Goal: Communication & Community: Share content

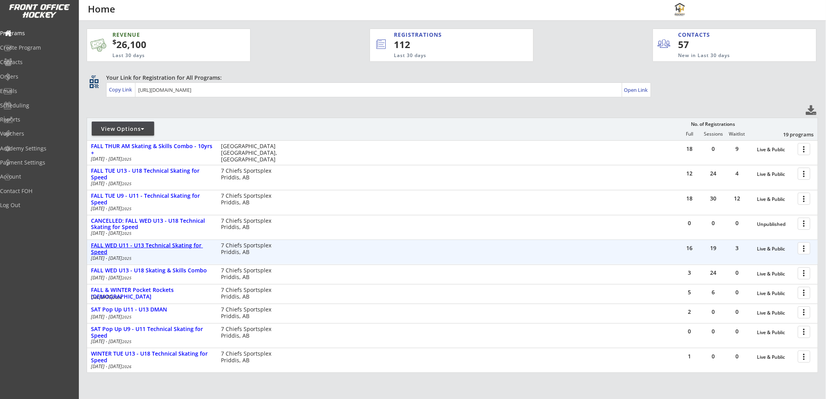
click at [132, 243] on div "FALL WED U11 - U13 Technical Skating for Speed" at bounding box center [152, 248] width 122 height 13
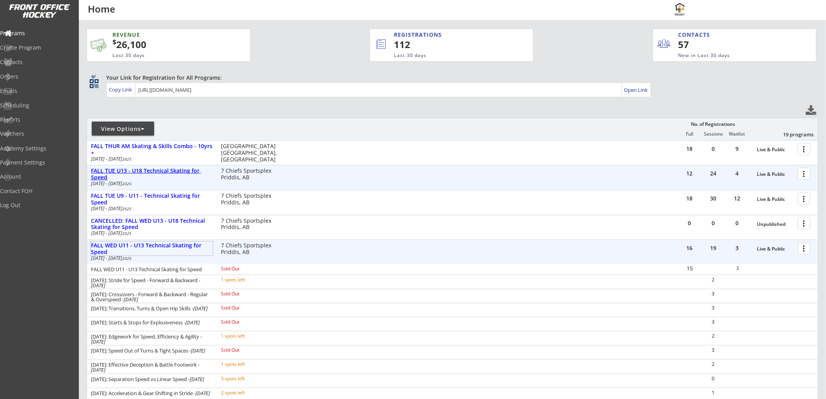
click at [142, 168] on div "FALL TUE U13 - U18 Technical Skating for Speed" at bounding box center [152, 174] width 122 height 13
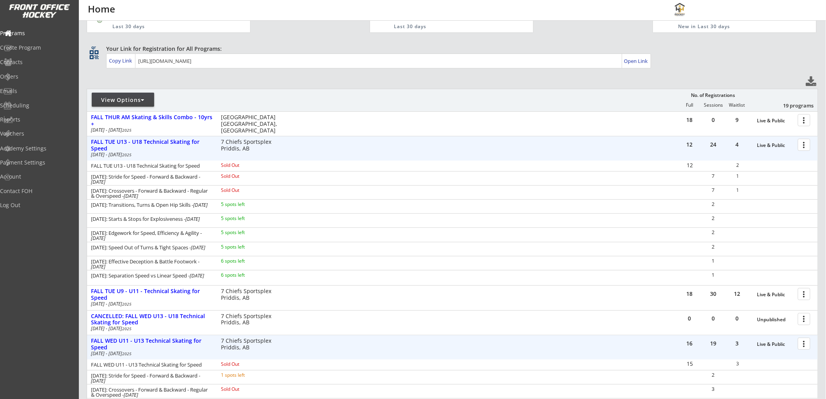
scroll to position [43, 0]
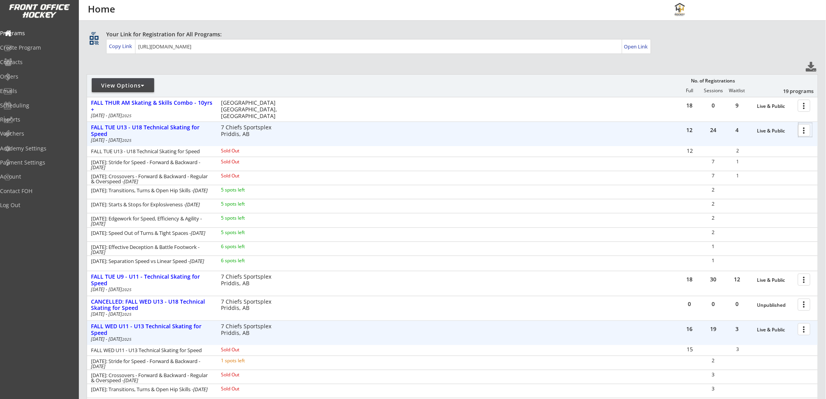
click at [800, 130] on div at bounding box center [806, 130] width 14 height 14
click at [770, 168] on div "Registration Page" at bounding box center [777, 167] width 56 height 5
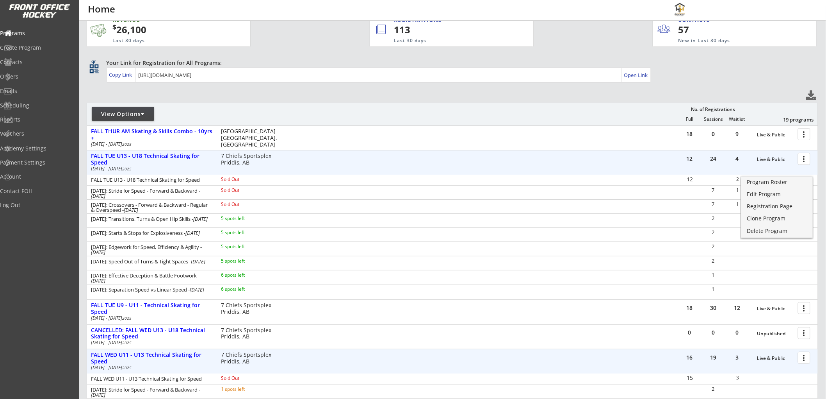
scroll to position [0, 0]
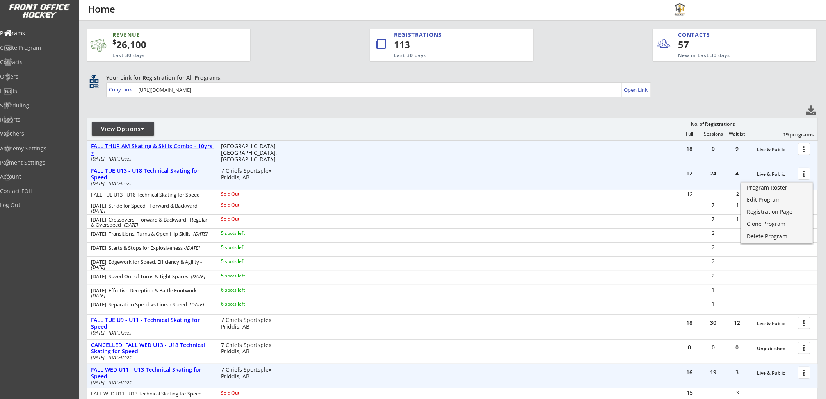
click at [198, 144] on div "FALL THUR AM Skating & Skills Combo - 10yrs +" at bounding box center [152, 149] width 122 height 13
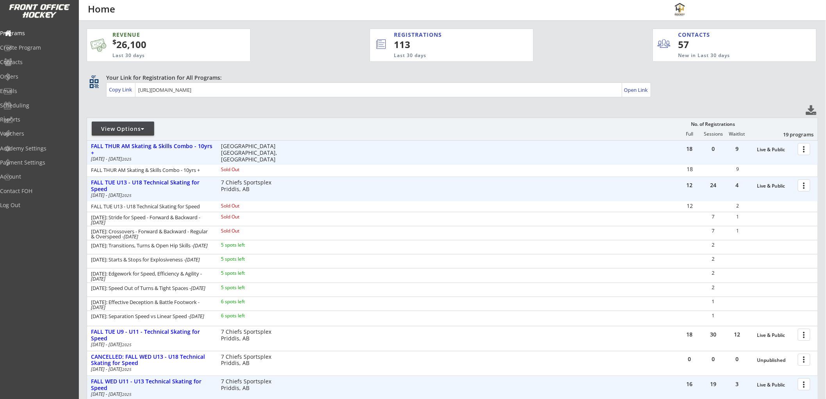
click at [804, 146] on div at bounding box center [806, 149] width 14 height 14
click at [35, 32] on div "Programs" at bounding box center [37, 32] width 70 height 5
click at [125, 181] on div "FALL TUE U13 - U18 Technical Skating for Speed" at bounding box center [152, 185] width 122 height 13
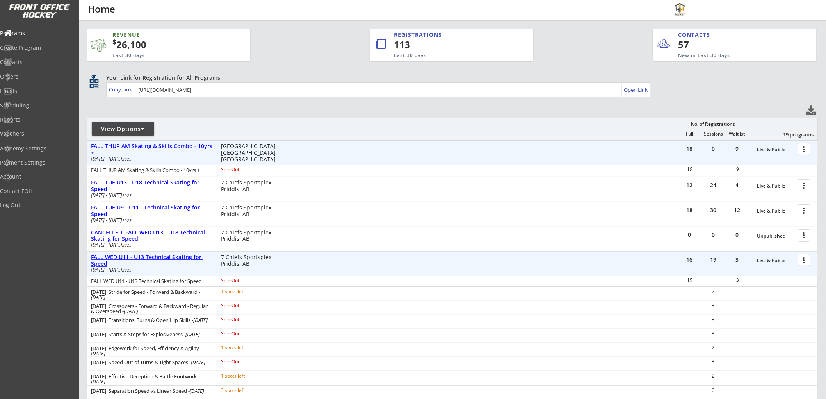
click at [133, 257] on div "FALL WED U11 - U13 Technical Skating for Speed" at bounding box center [152, 260] width 122 height 13
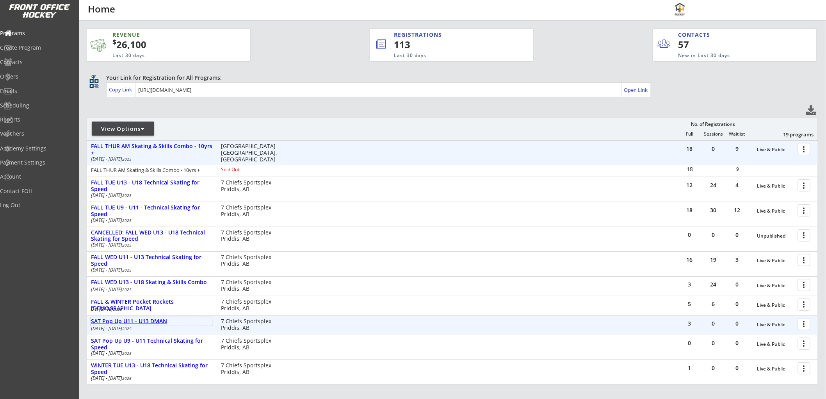
click at [133, 321] on div "SAT Pop Up U11 - U13 DMAN" at bounding box center [152, 321] width 122 height 7
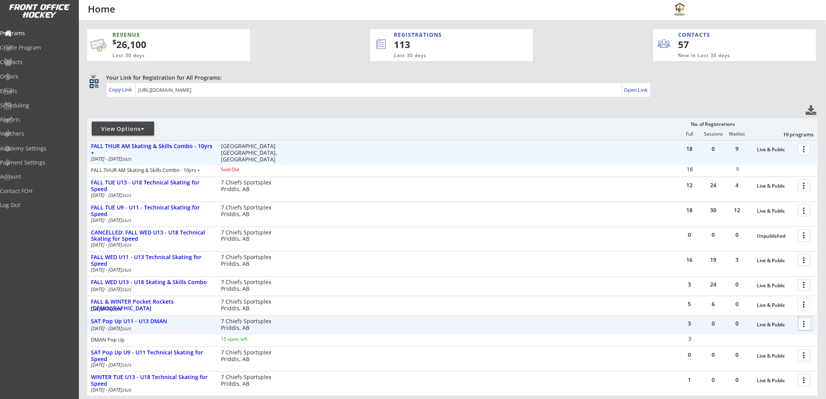
click at [803, 321] on div at bounding box center [806, 324] width 14 height 14
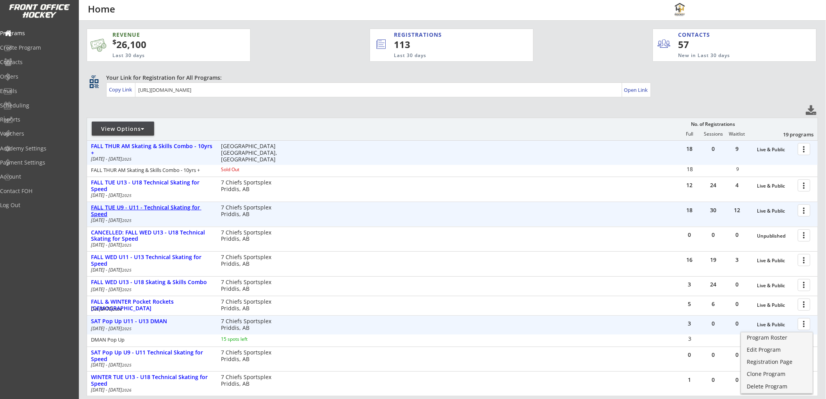
click at [123, 209] on div "FALL TUE U9 - U11 - Technical Skating for Speed" at bounding box center [152, 210] width 122 height 13
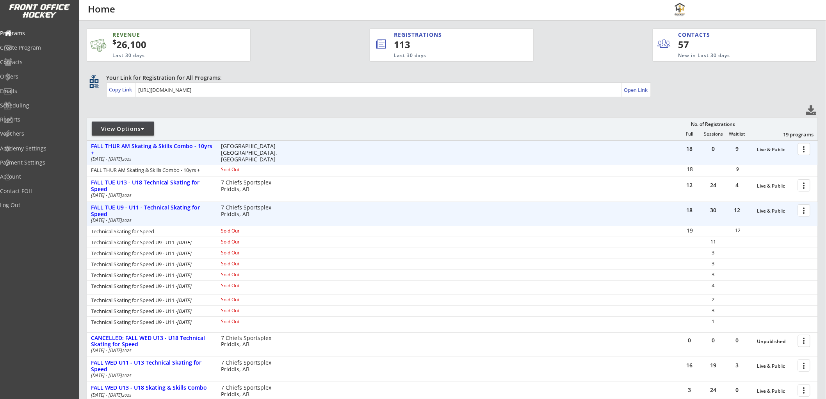
click at [801, 208] on div at bounding box center [806, 210] width 14 height 14
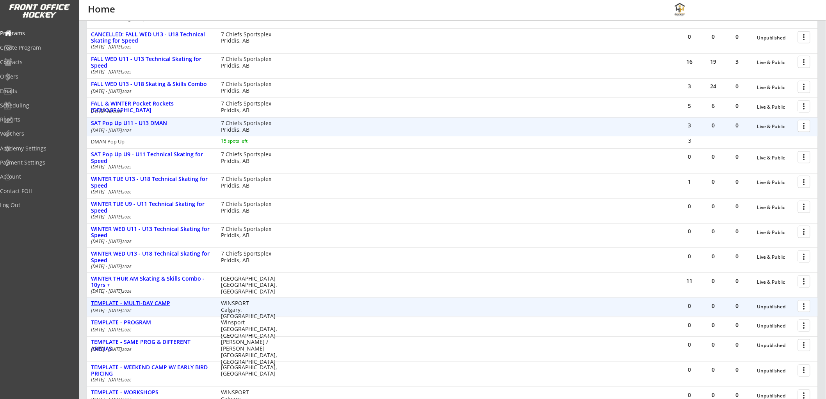
scroll to position [347, 0]
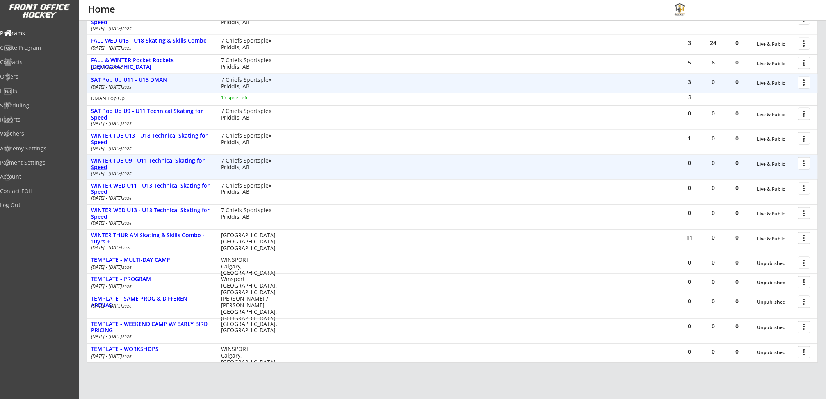
click at [164, 159] on div "WINTER TUE U9 - U11 Technical Skating for Speed" at bounding box center [152, 163] width 122 height 13
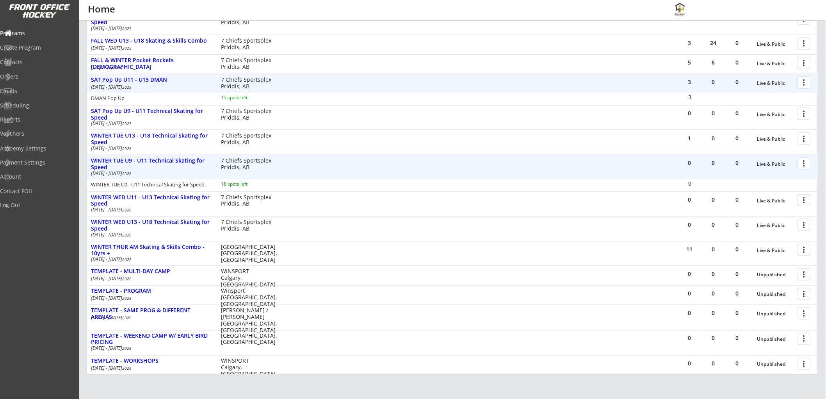
click at [803, 165] on div at bounding box center [806, 163] width 14 height 14
click at [758, 198] on div "Registration Page" at bounding box center [777, 200] width 56 height 5
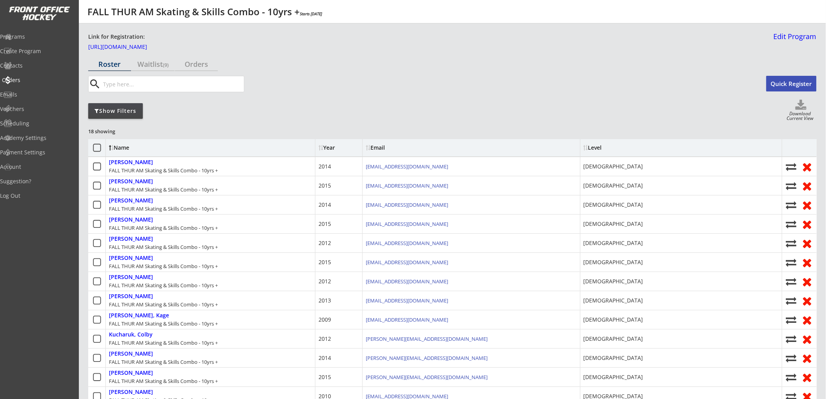
click at [29, 80] on div "Orders" at bounding box center [37, 79] width 70 height 5
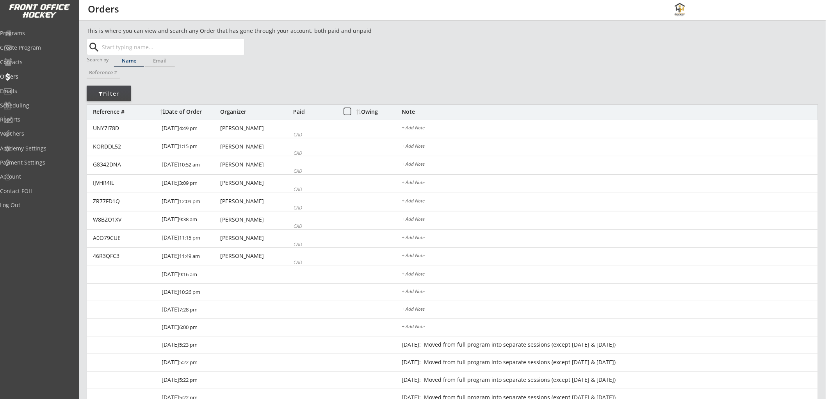
click at [141, 45] on input "text" at bounding box center [172, 47] width 144 height 16
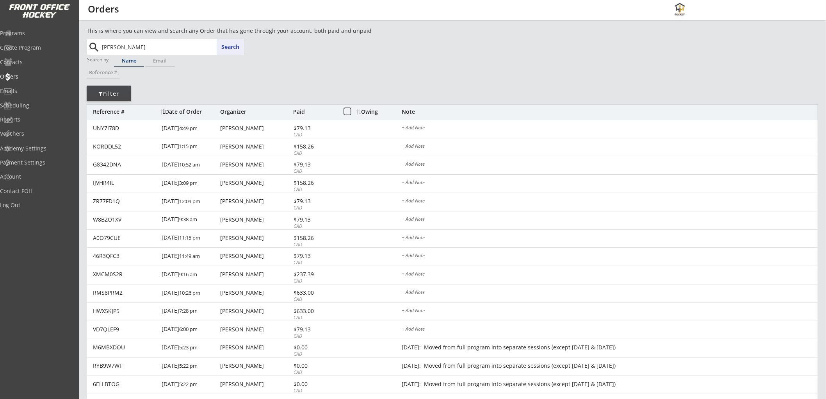
type input "Jules"
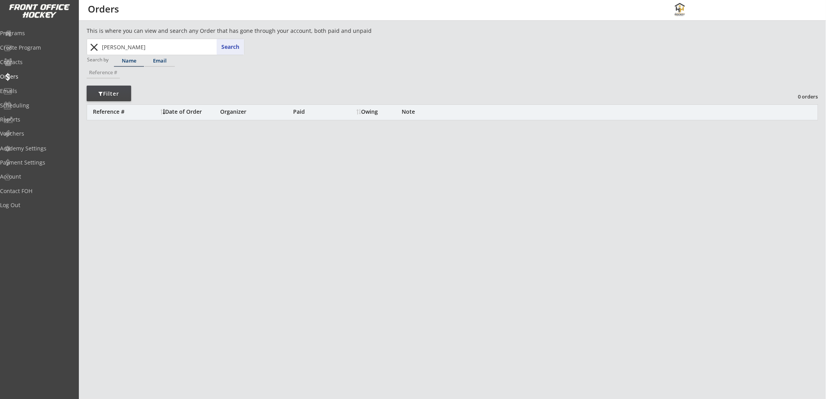
click at [154, 59] on div "Email" at bounding box center [160, 60] width 30 height 5
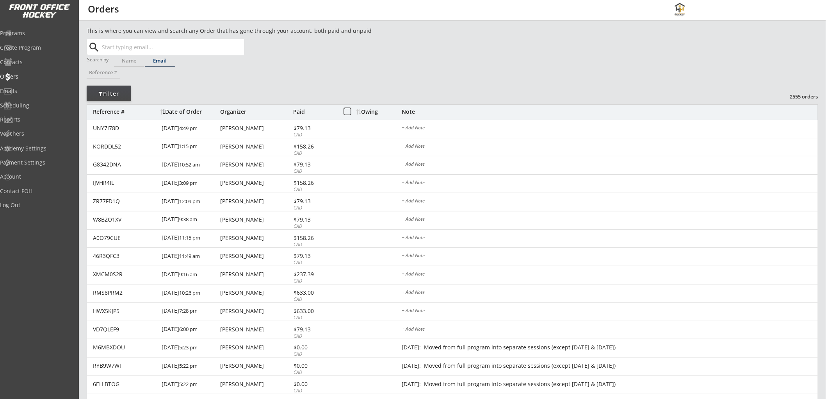
click at [151, 45] on input "text" at bounding box center [172, 47] width 144 height 16
paste input "smilinnick@gmail.com"
click at [148, 62] on strong "smilinnick@gmail.com" at bounding box center [156, 62] width 94 height 7
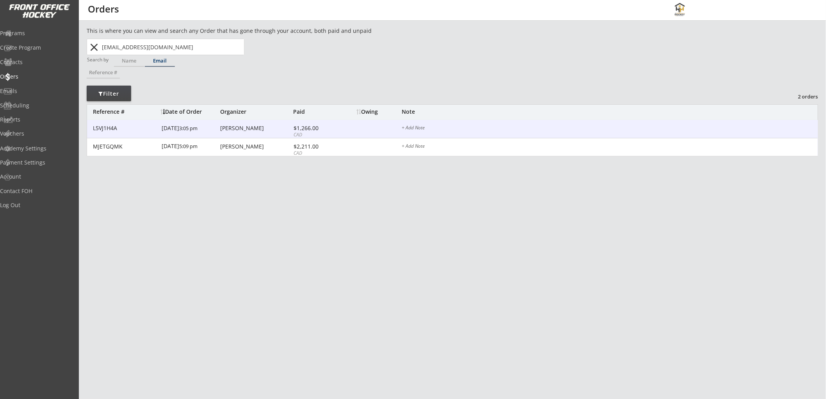
type input "smilinnick@gmail.com"
click at [250, 127] on div "Chris Gracey" at bounding box center [255, 127] width 71 height 5
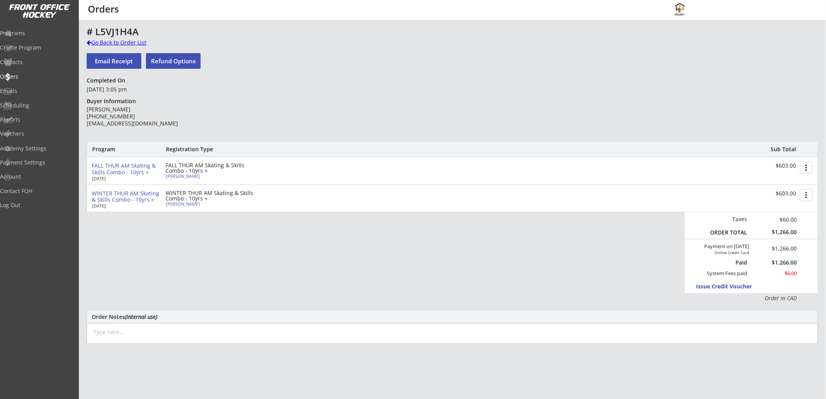
click at [107, 44] on div "Go Back to Order List" at bounding box center [127, 43] width 80 height 8
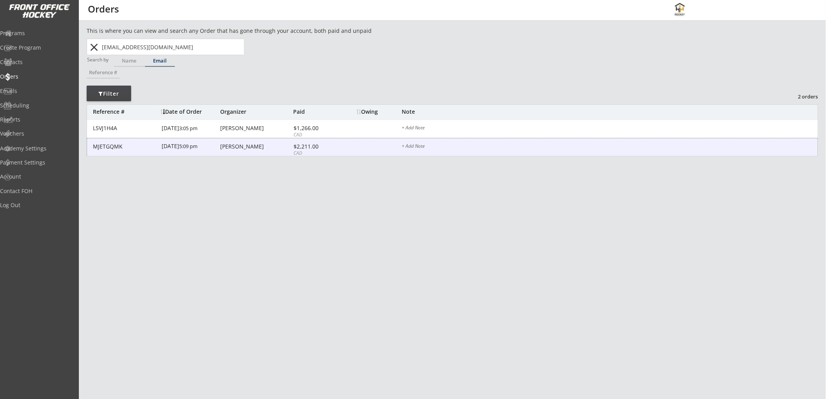
click at [232, 145] on div "Chris Gracey" at bounding box center [255, 146] width 71 height 5
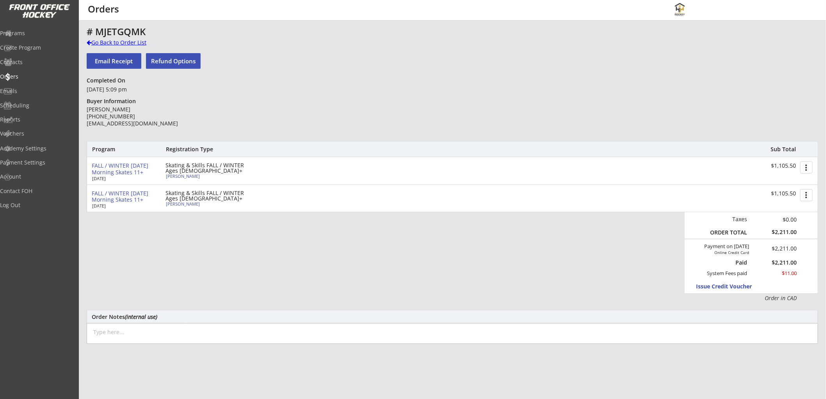
click at [126, 41] on div "Go Back to Order List" at bounding box center [127, 43] width 80 height 8
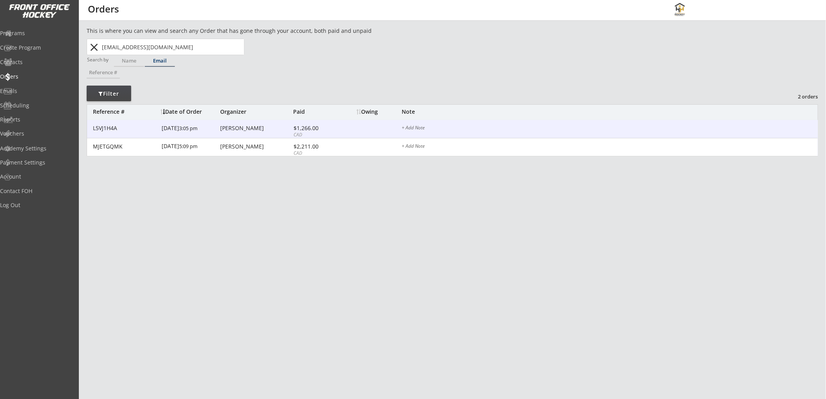
click at [228, 132] on div "L5VJ1H4A 9/07/25 3:05 pm Chris Gracey $1,266.00 CAD + Add Note" at bounding box center [452, 129] width 731 height 18
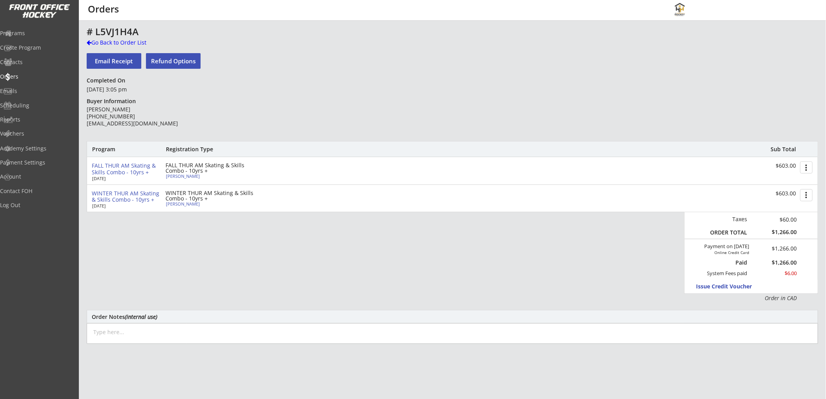
click at [809, 168] on button "more_vert" at bounding box center [806, 167] width 12 height 12
click at [768, 180] on div "Change Owing" at bounding box center [777, 181] width 56 height 5
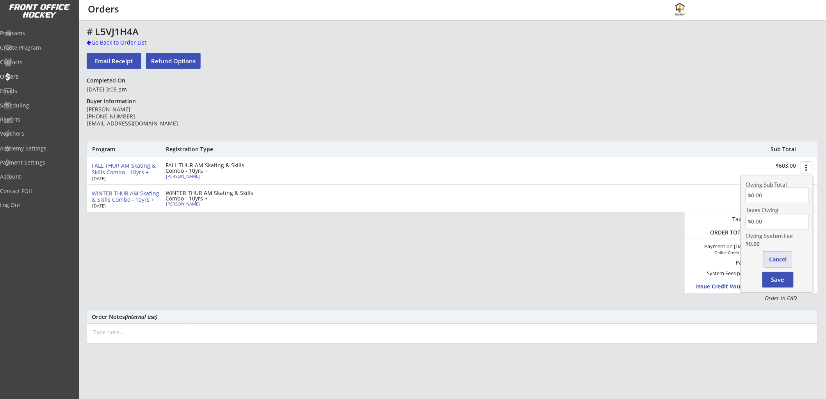
click at [779, 256] on button "Cancel" at bounding box center [778, 259] width 28 height 16
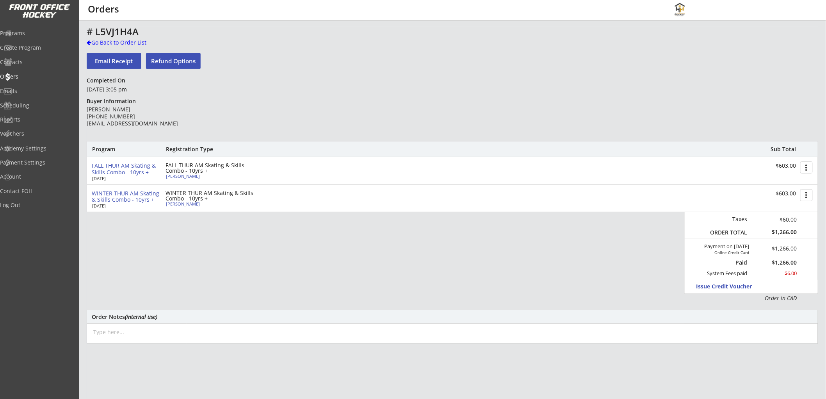
click at [416, 237] on div "Program Registration Type Sub Total FALL THUR AM Skating & Skills Combo - 10yrs…" at bounding box center [453, 221] width 732 height 161
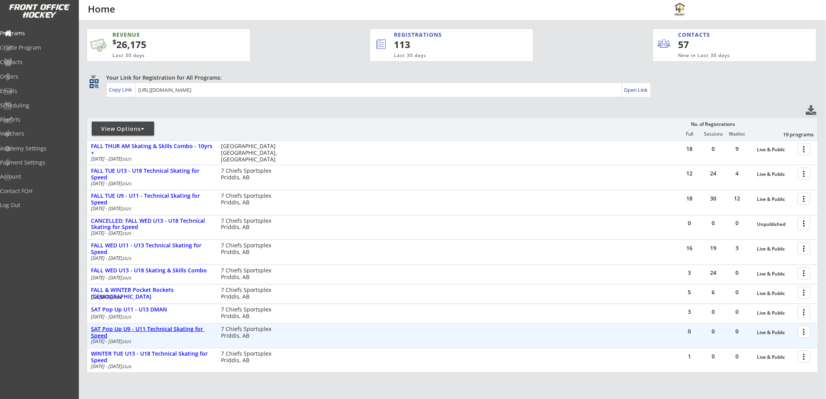
click at [126, 328] on div "SAT Pop Up U9 - U11 Technical Skating for Speed" at bounding box center [152, 332] width 122 height 13
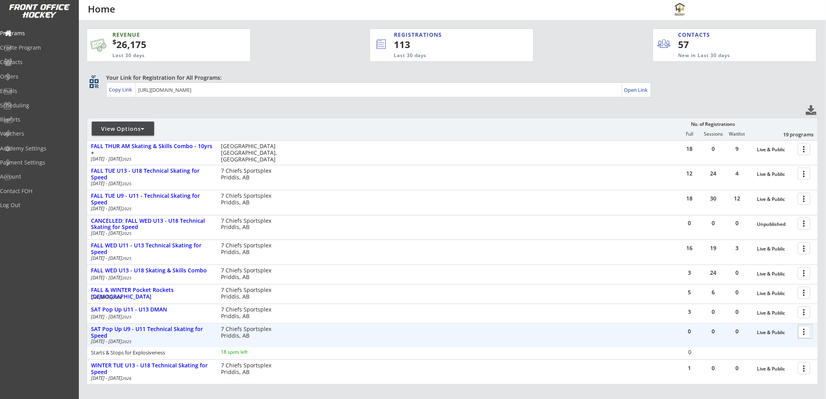
click at [808, 332] on div at bounding box center [806, 331] width 14 height 14
click at [763, 344] on div "Program Roster" at bounding box center [777, 344] width 56 height 5
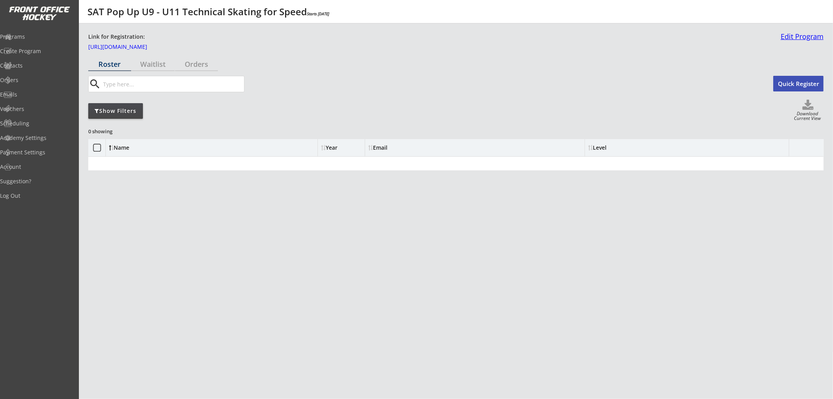
click at [802, 38] on link "Edit Program" at bounding box center [800, 40] width 46 height 14
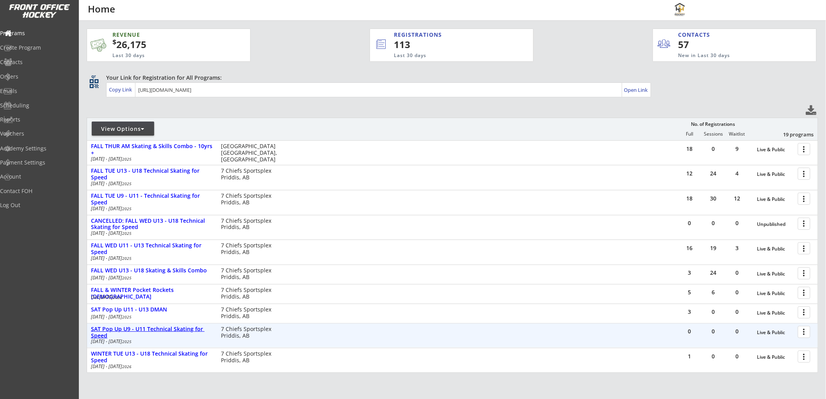
click at [171, 327] on div "SAT Pop Up U9 - U11 Technical Skating for Speed" at bounding box center [152, 332] width 122 height 13
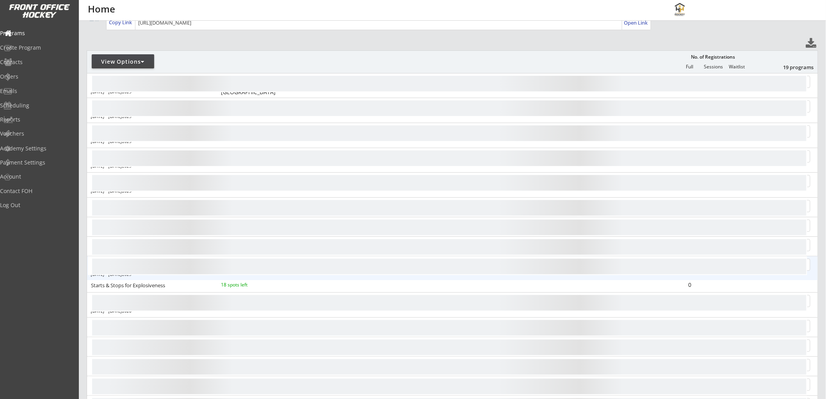
scroll to position [75, 0]
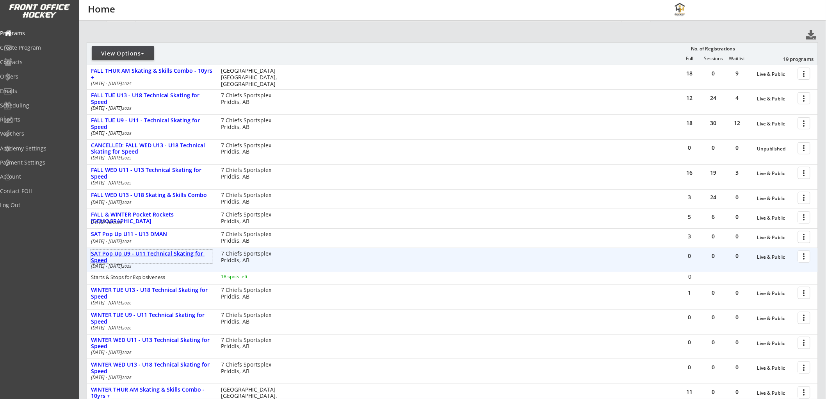
click at [162, 254] on div "SAT Pop Up U9 - U11 Technical Skating for Speed" at bounding box center [152, 256] width 122 height 13
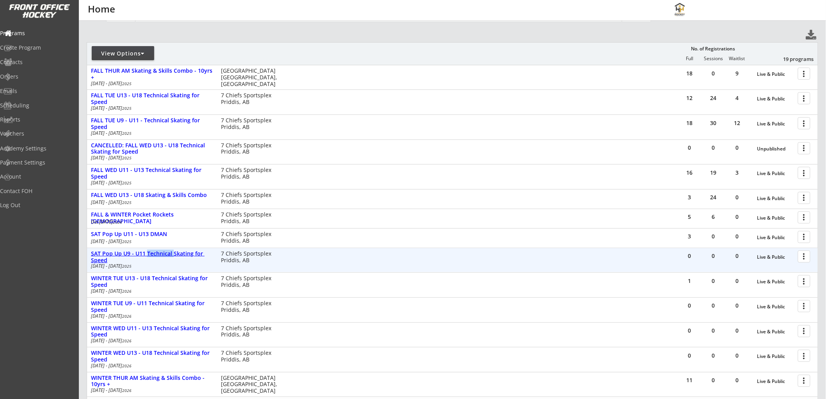
click at [162, 254] on div "SAT Pop Up U9 - U11 Technical Skating for Speed" at bounding box center [152, 256] width 122 height 13
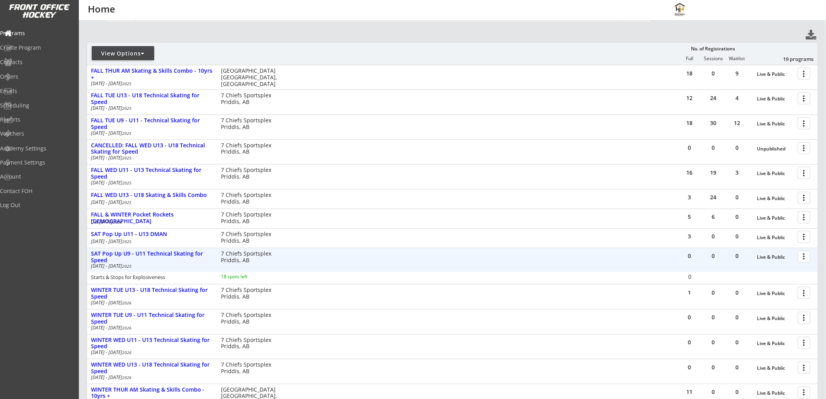
click at [806, 255] on div at bounding box center [806, 256] width 14 height 14
click at [778, 292] on div "Registration Page" at bounding box center [777, 293] width 56 height 5
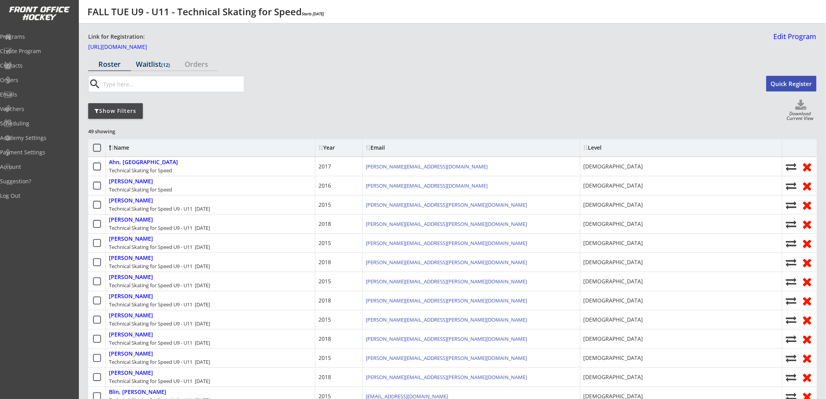
click at [166, 65] on font "(12)" at bounding box center [166, 64] width 9 height 7
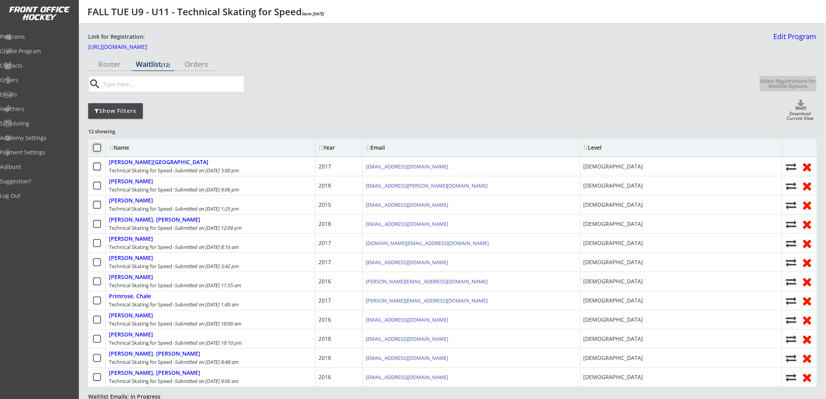
click at [96, 149] on icon at bounding box center [97, 148] width 10 height 10
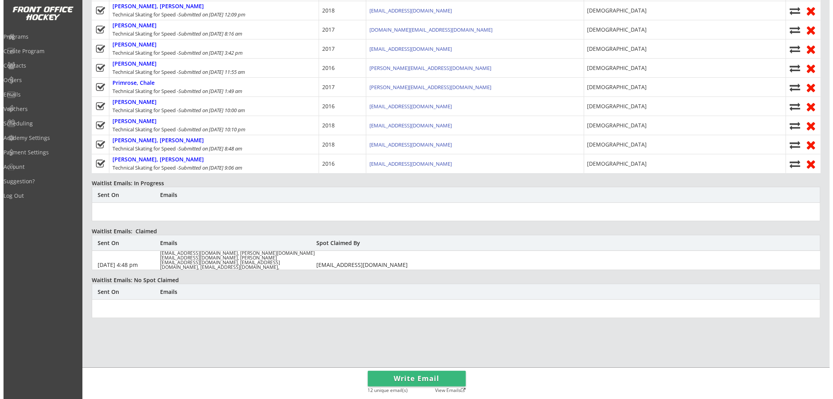
scroll to position [217, 0]
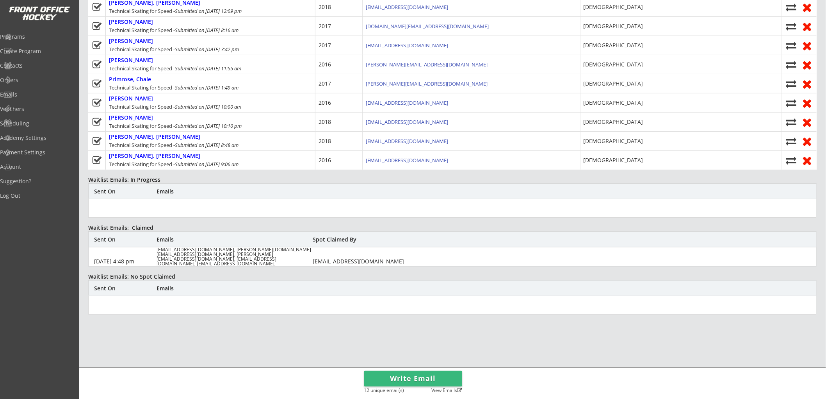
click at [443, 378] on button "Write Email" at bounding box center [413, 379] width 98 height 16
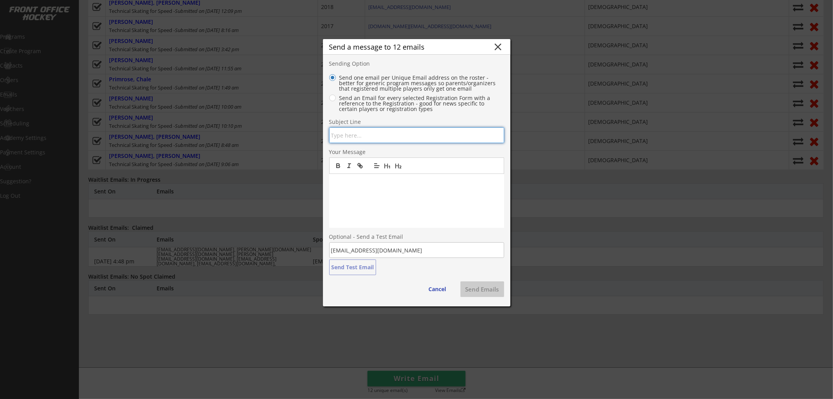
click at [426, 139] on input "input" at bounding box center [416, 135] width 175 height 16
type input "My Hockey House | U9 - U11 POP UP!"
click at [400, 181] on p at bounding box center [416, 181] width 163 height 7
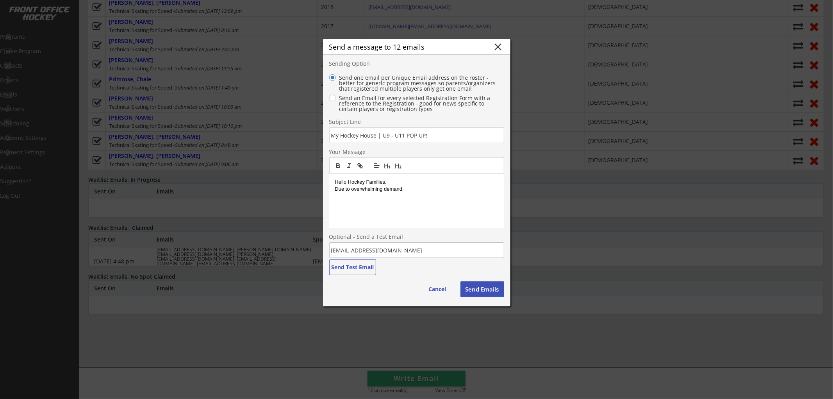
click at [415, 189] on p "Due to overwhelming demand," at bounding box center [416, 188] width 163 height 7
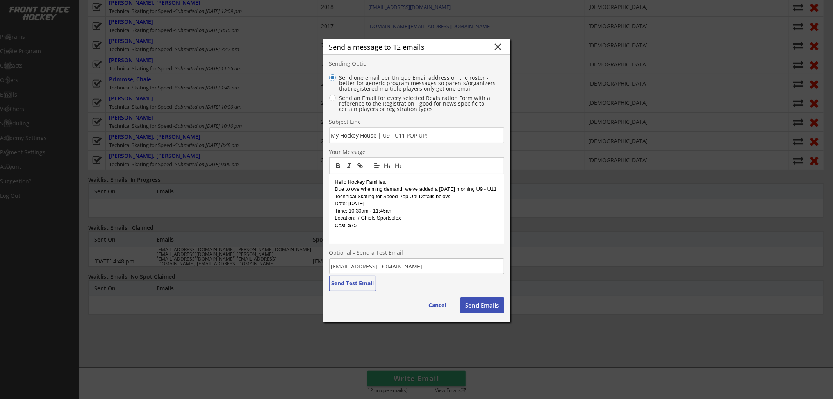
click at [340, 202] on p "Date: Saturday, October 25" at bounding box center [416, 203] width 163 height 7
click at [344, 210] on p "Time: 10:30am - 11:45am" at bounding box center [416, 210] width 163 height 7
click at [344, 216] on p "Location: 7 Chiefs Sportsplex" at bounding box center [416, 217] width 163 height 7
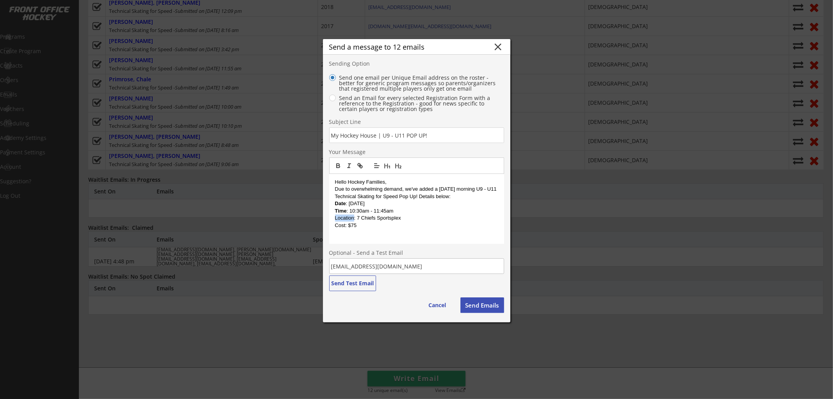
click at [344, 216] on p "Location: 7 Chiefs Sportsplex" at bounding box center [416, 217] width 163 height 7
click at [341, 224] on p "Cost: $75" at bounding box center [416, 225] width 163 height 7
click at [345, 234] on p at bounding box center [416, 232] width 163 height 7
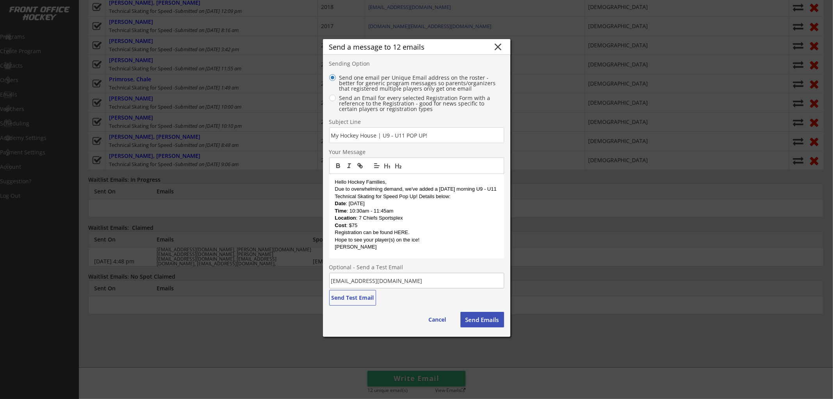
click at [401, 230] on p "Registration can be found HERE." at bounding box center [416, 232] width 163 height 7
click at [358, 165] on icon "button" at bounding box center [359, 164] width 3 height 3
paste input "https://frontofficehockey.com/mhh-program/1759981268817x484471364588929000"
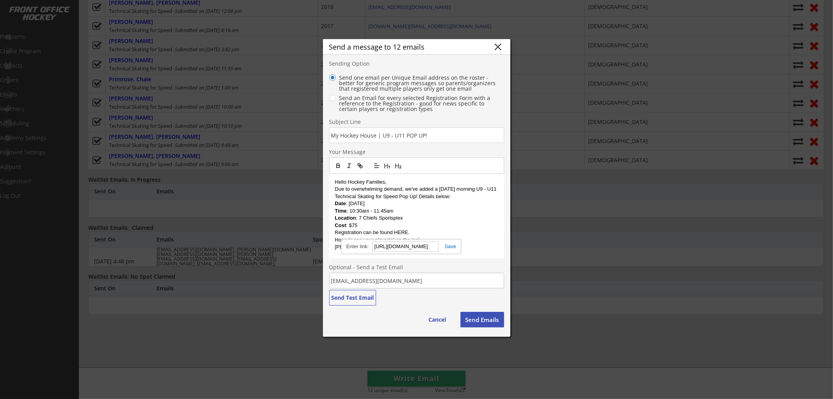
type input "https://frontofficehockey.com/mhh-program/1759981268817x484471364588929000"
click at [451, 247] on link at bounding box center [448, 246] width 18 height 6
click at [353, 295] on button "Send Test Email" at bounding box center [352, 298] width 47 height 16
click at [430, 196] on p "Due to overwhelming demand, we've added a Saturday morning U9 - U11 Technical S…" at bounding box center [416, 192] width 163 height 14
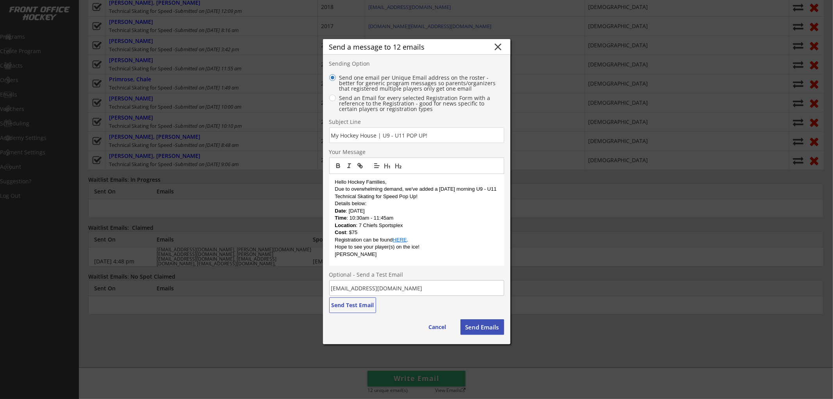
click at [380, 248] on p "Hope to see your player(s) on the ice!" at bounding box center [416, 246] width 163 height 7
click at [341, 307] on button "Send Test Email" at bounding box center [352, 305] width 47 height 16
drag, startPoint x: 365, startPoint y: 204, endPoint x: 328, endPoint y: 205, distance: 37.1
click at [328, 205] on div "Send a message to 12 emails close Sending Option Send one email per Unique Emai…" at bounding box center [416, 191] width 187 height 305
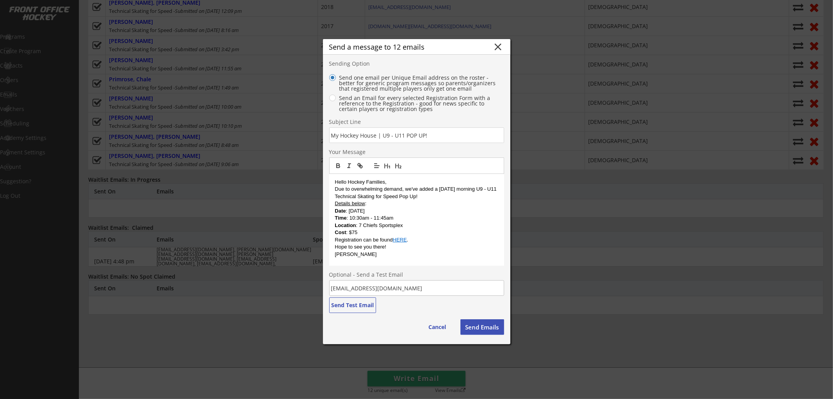
click at [415, 223] on p "Location : 7 Chiefs Sportsplex" at bounding box center [416, 225] width 163 height 7
click at [353, 204] on u "Details below" at bounding box center [350, 203] width 30 height 6
drag, startPoint x: 420, startPoint y: 189, endPoint x: 412, endPoint y: 189, distance: 7.8
click at [412, 189] on p "Due to overwhelming demand, we've added a Saturday morning U9 - U11 Technical S…" at bounding box center [416, 192] width 163 height 14
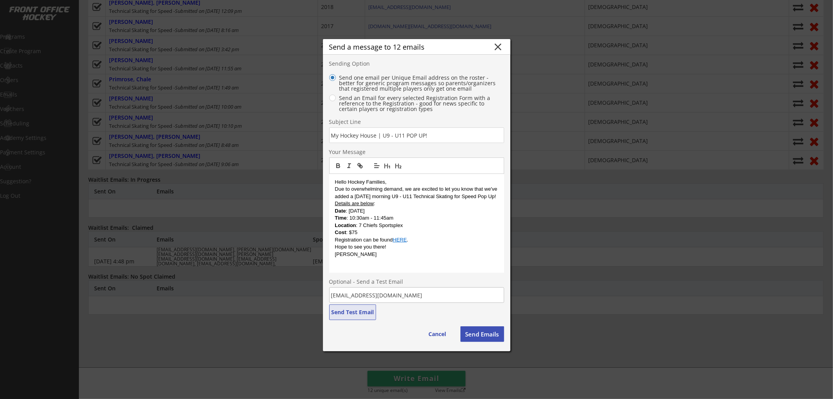
click at [351, 310] on button "Send Test Email" at bounding box center [352, 312] width 47 height 16
click at [429, 134] on input "input" at bounding box center [416, 135] width 175 height 16
type input "My Hockey House | U9 - U11 POP UP ADDED!"
click at [335, 189] on p "Due to overwhelming demand, we are excited to let you know that we've added a S…" at bounding box center [416, 192] width 163 height 14
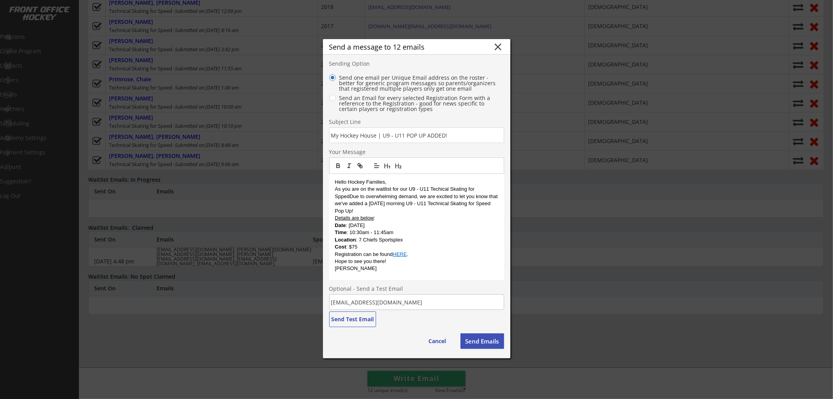
click at [440, 189] on p "As you are on the waitlist for our U9 - U11 Techical Skating for SppedDue to ov…" at bounding box center [416, 199] width 163 height 29
click at [348, 197] on p "As you are on the waitlist for our U9 - U11 Technical Skating for SppedDue to o…" at bounding box center [416, 199] width 163 height 29
drag, startPoint x: 454, startPoint y: 197, endPoint x: 368, endPoint y: 206, distance: 86.4
click at [368, 206] on p "As you are on the waitlist for our U9 - U11 Technical Skating for Spped and due…" at bounding box center [416, 199] width 163 height 29
click at [385, 207] on p "As you are on the waitlist for our U9 - U11 Technical Skating for Spped and due…" at bounding box center [416, 199] width 163 height 29
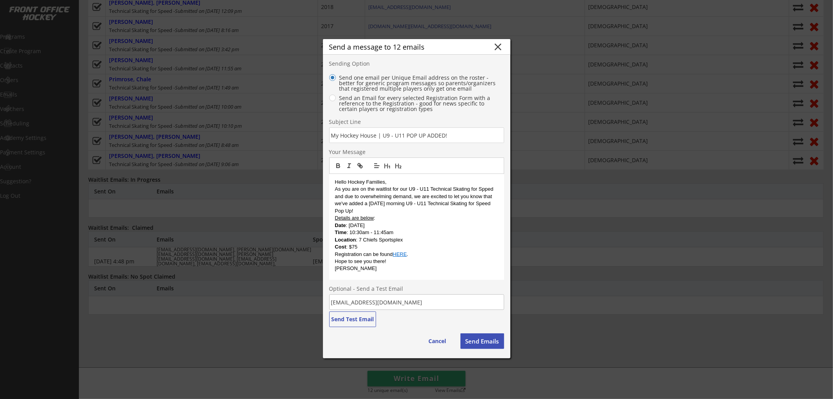
click at [410, 204] on p "As you are on the waitlist for our U9 - U11 Technical Skating for Spped and due…" at bounding box center [416, 199] width 163 height 29
drag, startPoint x: 351, startPoint y: 211, endPoint x: 366, endPoint y: 211, distance: 15.6
click at [366, 211] on p "As you are on the waitlist for our U9 - U11 Technical Skating for Spped and due…" at bounding box center [416, 199] width 163 height 29
drag, startPoint x: 335, startPoint y: 218, endPoint x: 372, endPoint y: 217, distance: 37.5
click at [372, 217] on u "Details are below" at bounding box center [354, 218] width 39 height 6
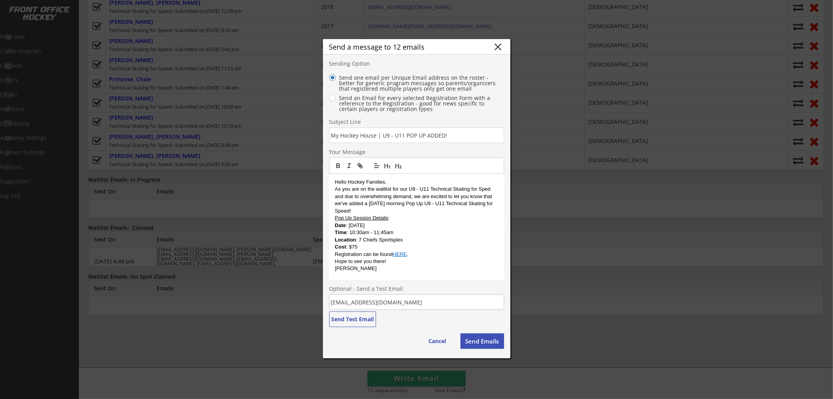
click at [487, 189] on p "As you are on the waitlist for our U9 - U11 Technical Skating for Sped and due …" at bounding box center [416, 199] width 163 height 29
click at [455, 212] on p "As you are on the waitlist for our U9 - U11 Technical Skating for Speed and due…" at bounding box center [416, 199] width 163 height 29
drag, startPoint x: 354, startPoint y: 245, endPoint x: 327, endPoint y: 227, distance: 31.8
click at [327, 227] on div "Send a message to 12 emails close Sending Option Send one email per Unique Emai…" at bounding box center [416, 198] width 187 height 319
paste div
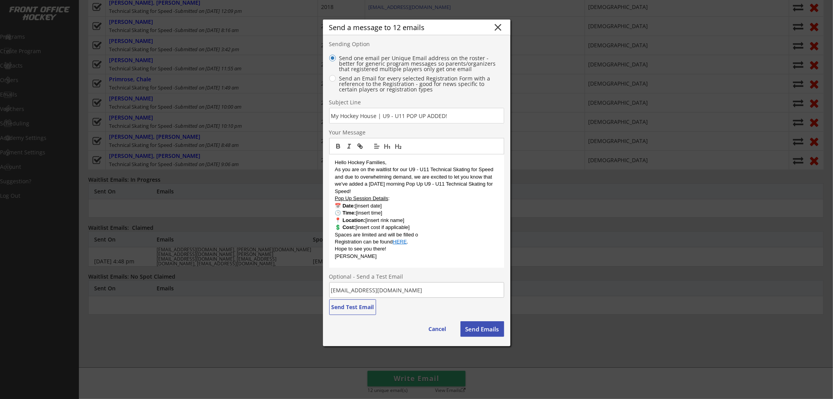
drag, startPoint x: 357, startPoint y: 205, endPoint x: 385, endPoint y: 205, distance: 28.1
click at [385, 205] on p "📅 Date: [insert date]" at bounding box center [416, 205] width 163 height 7
drag, startPoint x: 408, startPoint y: 227, endPoint x: 355, endPoint y: 230, distance: 53.2
click at [355, 230] on p "💲 Cost: [insert cost if applicable]" at bounding box center [416, 227] width 163 height 7
drag, startPoint x: 420, startPoint y: 234, endPoint x: 328, endPoint y: 235, distance: 91.8
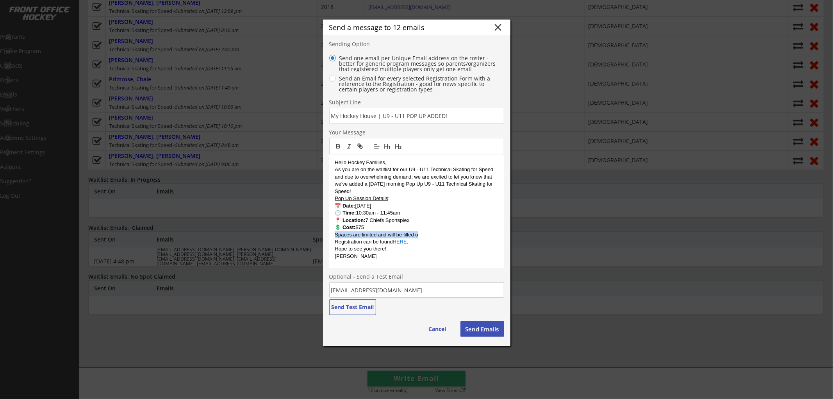
click at [328, 235] on div "Send a message to 12 emails close Sending Option Send one email per Unique Emai…" at bounding box center [416, 183] width 187 height 326
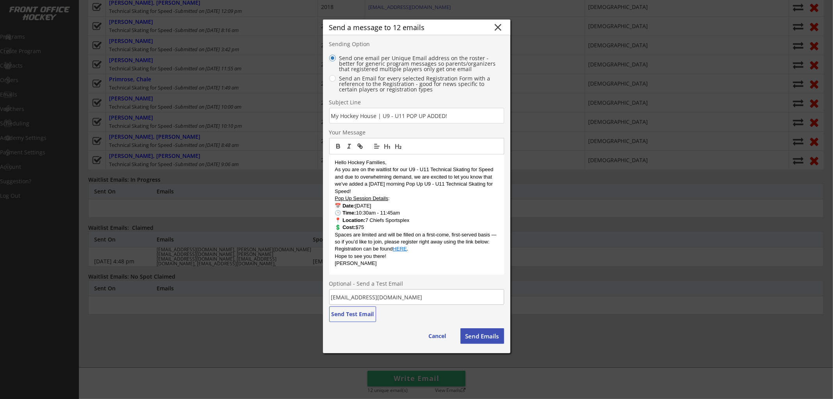
click at [491, 234] on p "Spaces are limited and will be filled on a first-come, first-served basis — so …" at bounding box center [416, 238] width 163 height 14
drag, startPoint x: 408, startPoint y: 248, endPoint x: 336, endPoint y: 248, distance: 72.6
click at [336, 248] on p "Registration can be found HERE ." at bounding box center [416, 248] width 163 height 7
drag, startPoint x: 383, startPoint y: 249, endPoint x: 327, endPoint y: 249, distance: 56.2
click at [327, 249] on div "Send a message to 12 emails close Sending Option Send one email per Unique Emai…" at bounding box center [416, 186] width 187 height 333
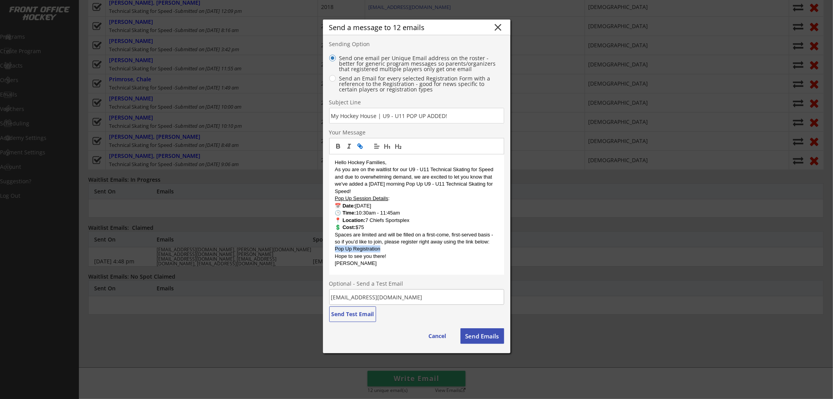
click at [357, 145] on icon "button" at bounding box center [360, 146] width 7 height 7
paste input "https://frontofficehockey.com/mhh-program/1759981268817x484471364588929000"
type input "https://frontofficehockey.com/mhh-program/1759981268817x484471364588929000"
click at [443, 261] on link at bounding box center [435, 263] width 18 height 6
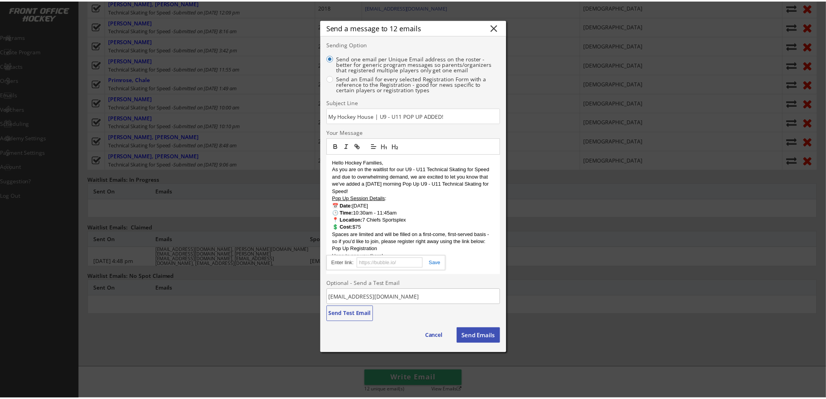
scroll to position [0, 0]
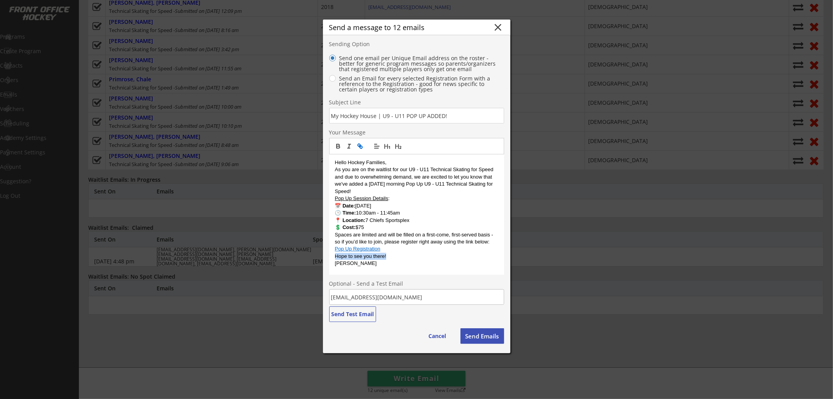
drag, startPoint x: 398, startPoint y: 258, endPoint x: 323, endPoint y: 259, distance: 74.2
click at [323, 259] on div "Send a message to 12 emails close Sending Option Send one email per Unique Emai…" at bounding box center [416, 186] width 187 height 333
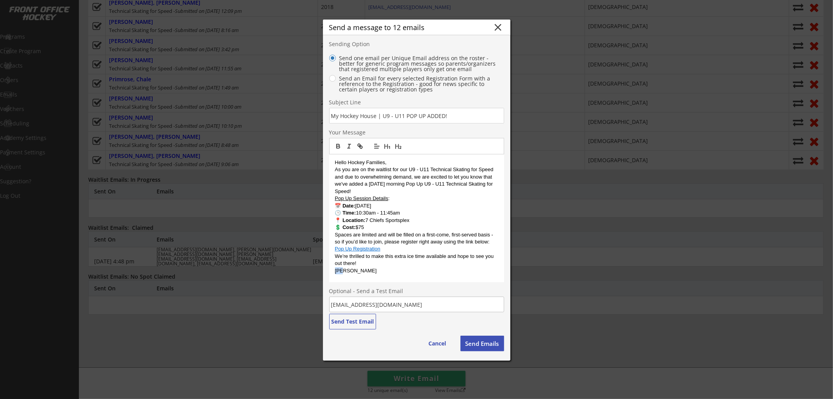
drag, startPoint x: 351, startPoint y: 271, endPoint x: 328, endPoint y: 270, distance: 22.7
click at [328, 270] on div "Send a message to 12 emails close Sending Option Send one email per Unique Emai…" at bounding box center [416, 190] width 187 height 341
drag, startPoint x: 392, startPoint y: 271, endPoint x: 335, endPoint y: 270, distance: 57.0
click at [335, 270] on p "The My Hockey House Team" at bounding box center [416, 270] width 163 height 7
click at [339, 146] on icon "button" at bounding box center [338, 147] width 3 height 2
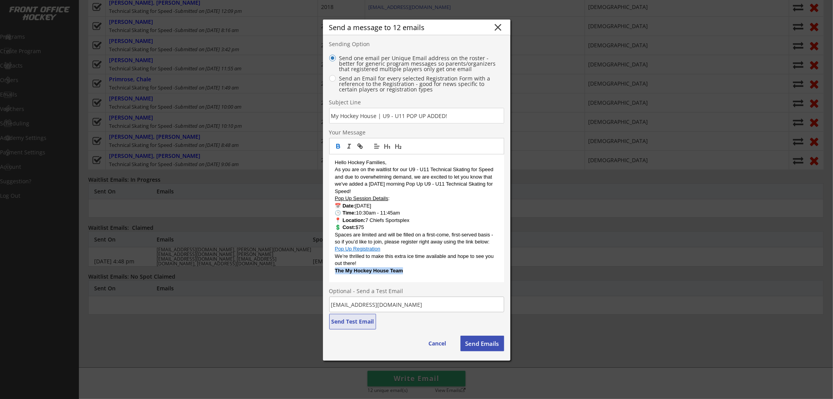
click at [357, 318] on button "Send Test Email" at bounding box center [352, 322] width 47 height 16
click at [493, 171] on p "As you are on the waitlist for our U9 - U11 Technical Skating for Speed and due…" at bounding box center [416, 180] width 163 height 29
click at [469, 186] on p "As you are on the waitlist for our U9 - U11 Technical Skating for Speed, and du…" at bounding box center [416, 180] width 163 height 29
drag, startPoint x: 410, startPoint y: 184, endPoint x: 350, endPoint y: 191, distance: 60.9
click at [350, 191] on p "As you are on the waitlist for our U9 - U11 Technical Skating for Speed, and du…" at bounding box center [416, 180] width 163 height 29
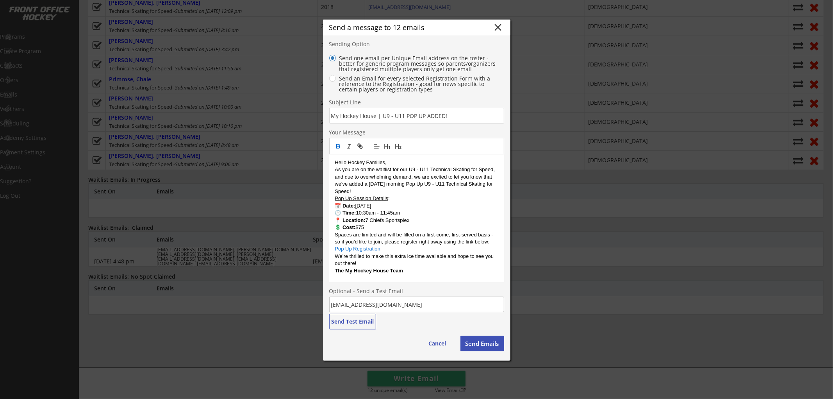
click at [337, 146] on icon "button" at bounding box center [338, 147] width 3 height 2
click at [472, 203] on p "📅 Date: Saturday, October 25" at bounding box center [416, 205] width 163 height 7
click at [477, 342] on button "Send Emails" at bounding box center [482, 343] width 44 height 16
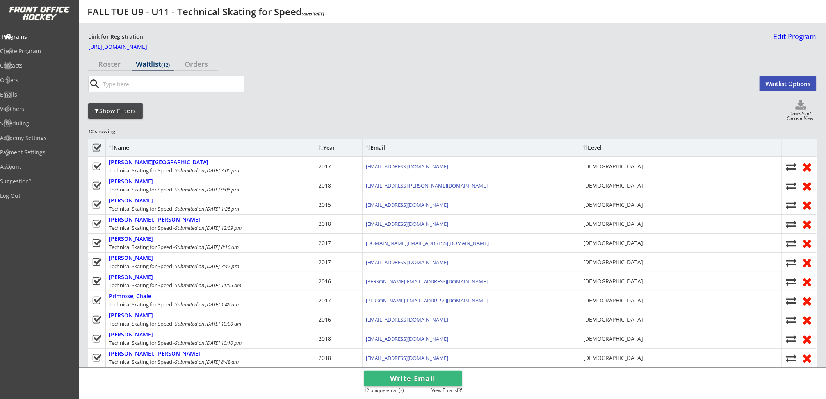
click at [31, 34] on div "Programs" at bounding box center [37, 36] width 70 height 5
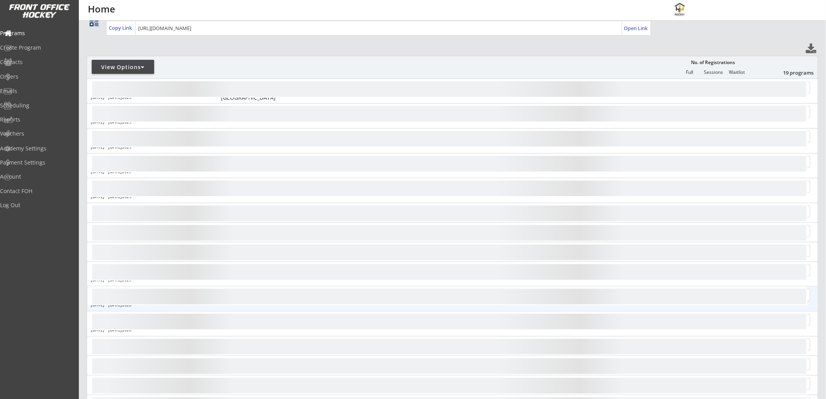
scroll to position [64, 0]
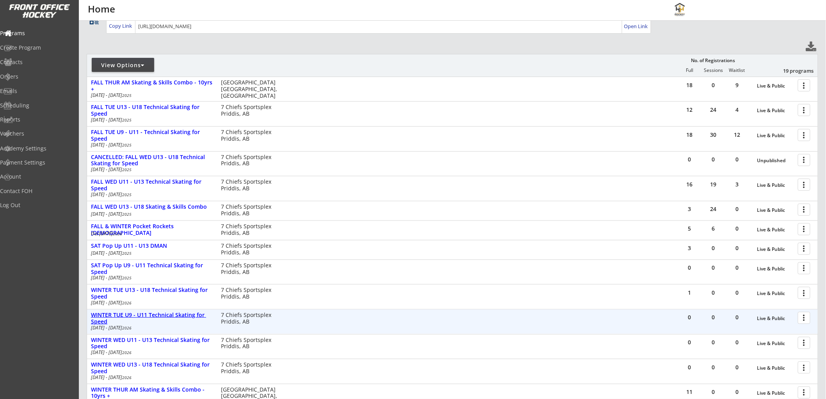
click at [150, 312] on div "WINTER TUE U9 - U11 Technical Skating for Speed" at bounding box center [152, 318] width 122 height 13
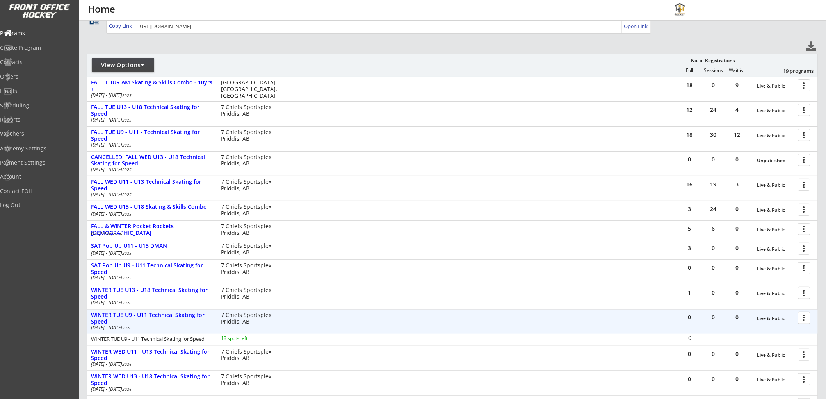
click at [808, 317] on div at bounding box center [806, 317] width 14 height 14
click at [750, 356] on div "Registration Page" at bounding box center [777, 355] width 56 height 5
